Goal: Information Seeking & Learning: Learn about a topic

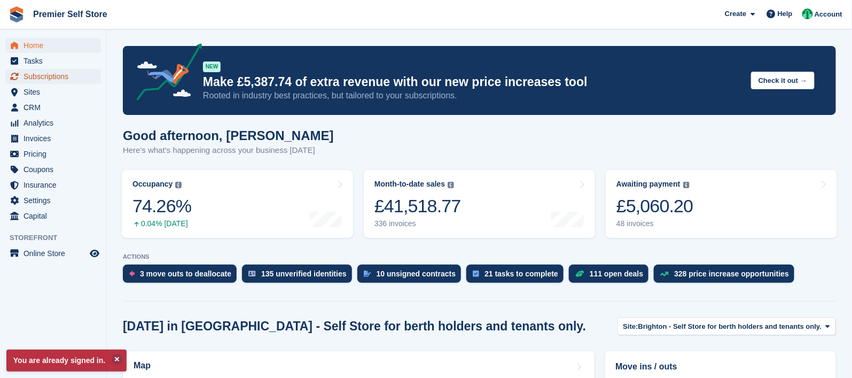
click at [58, 77] on span "Subscriptions" at bounding box center [56, 76] width 64 height 15
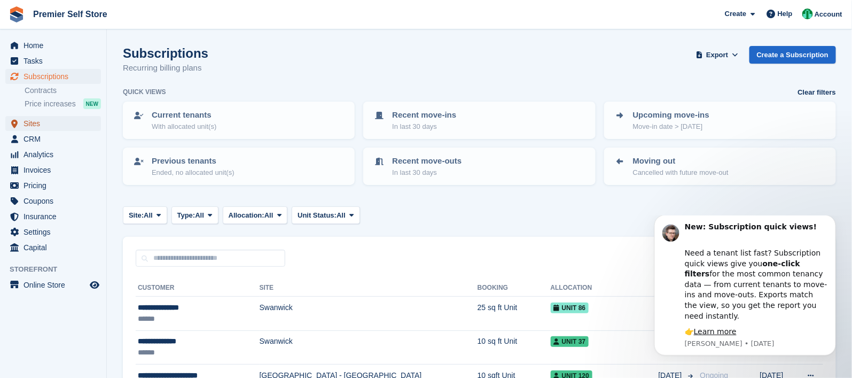
click at [41, 127] on span "Sites" at bounding box center [56, 123] width 64 height 15
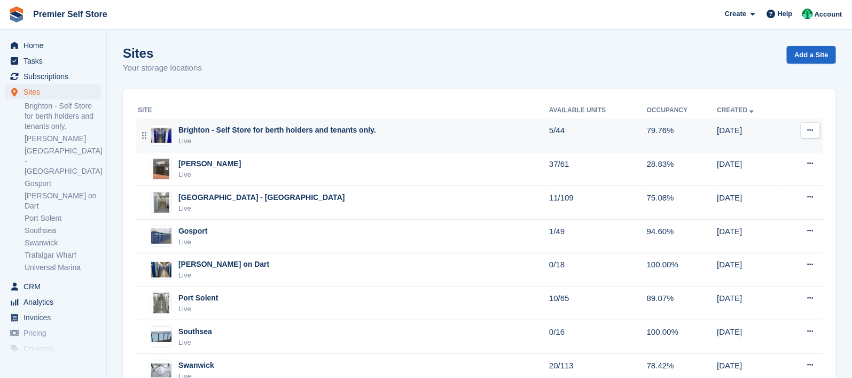
click at [252, 131] on div "Brighton - Self Store for berth holders and tenants only." at bounding box center [277, 130] width 198 height 11
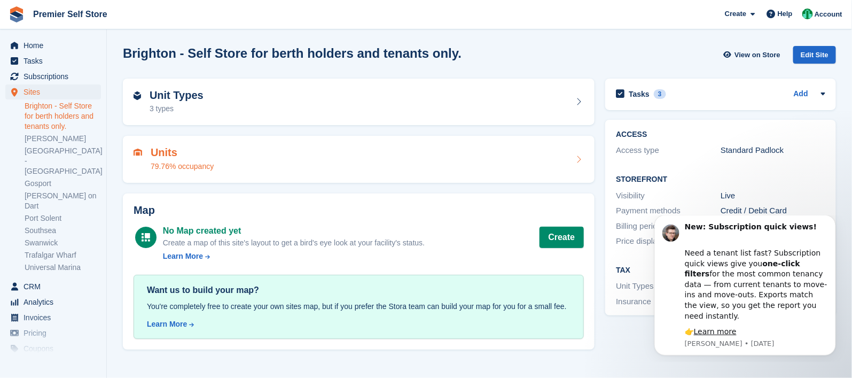
click at [251, 157] on div "Units 79.76% occupancy" at bounding box center [359, 159] width 450 height 26
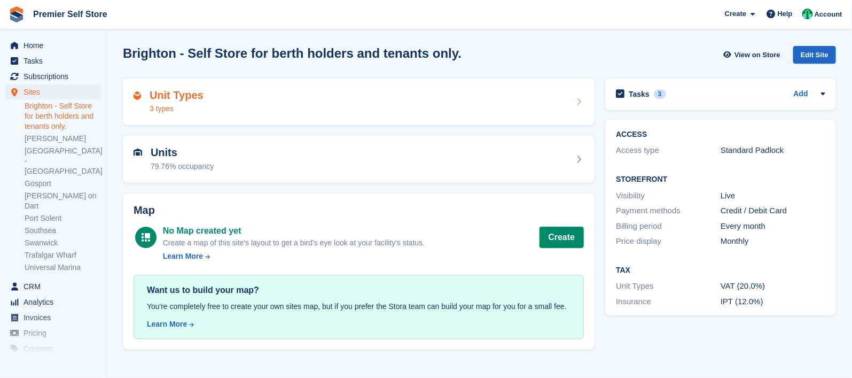
click at [214, 95] on div "Unit Types 3 types" at bounding box center [359, 102] width 450 height 26
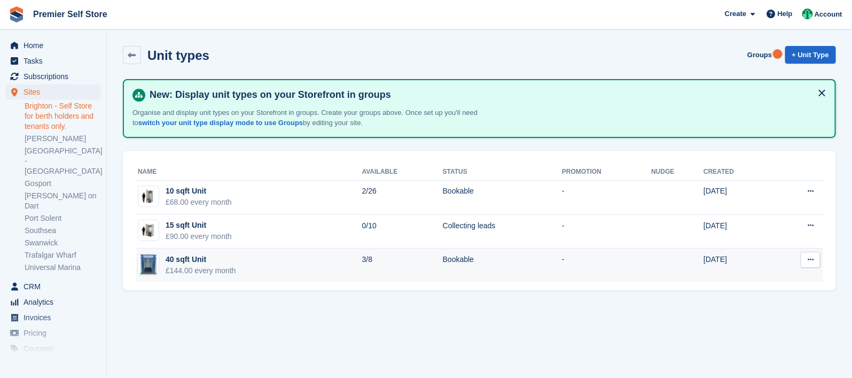
click at [223, 259] on div "40 sqft Unit" at bounding box center [201, 259] width 71 height 11
